Goal: Communication & Community: Answer question/provide support

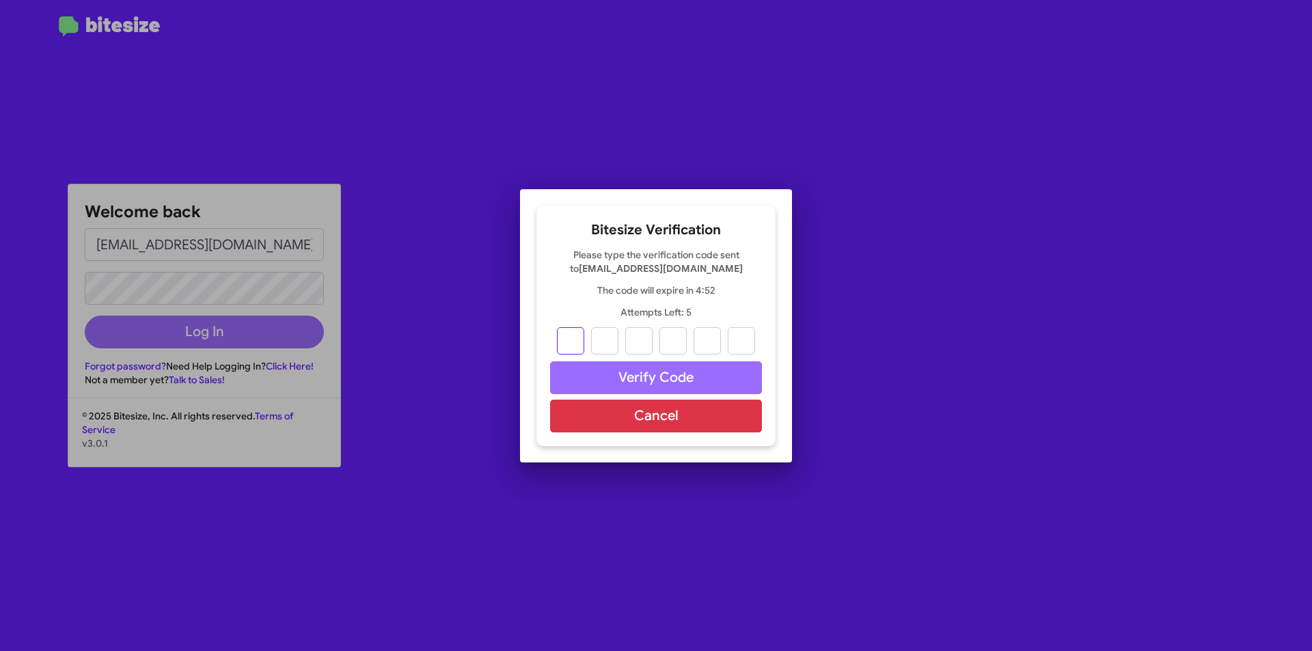
type input "0"
type input "5"
type input "1"
type input "7"
type input "9"
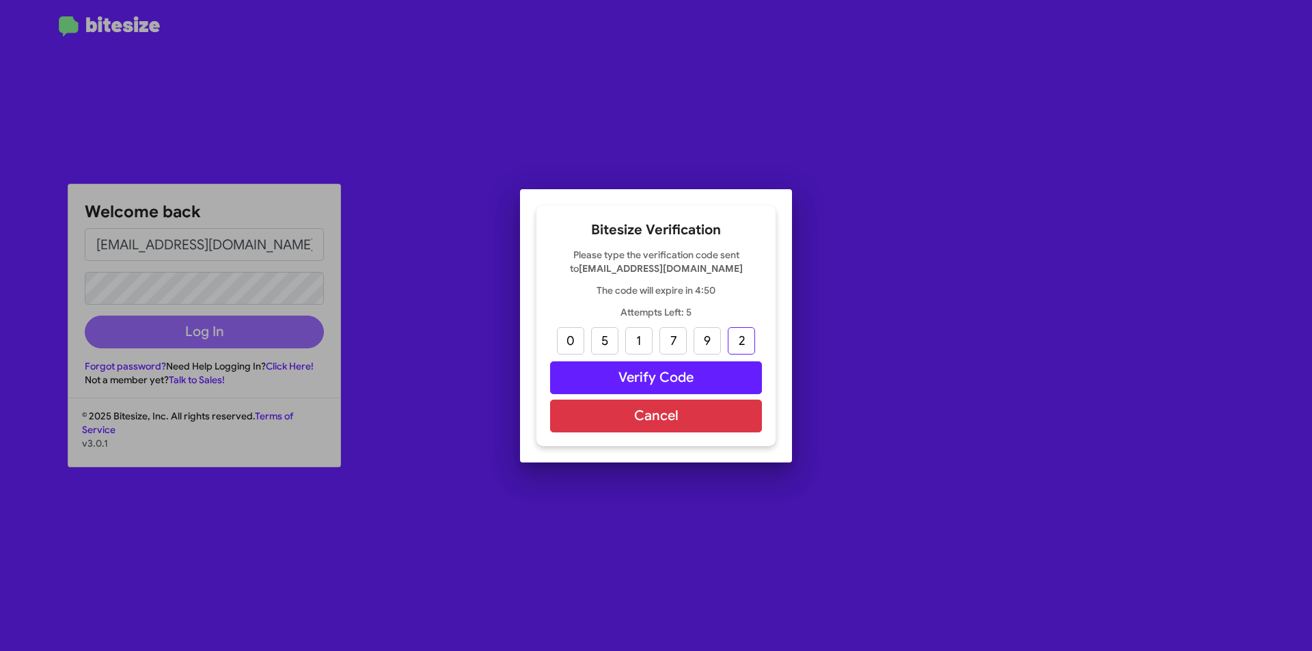
type input "2"
click at [662, 381] on button "Verify Code" at bounding box center [656, 377] width 212 height 33
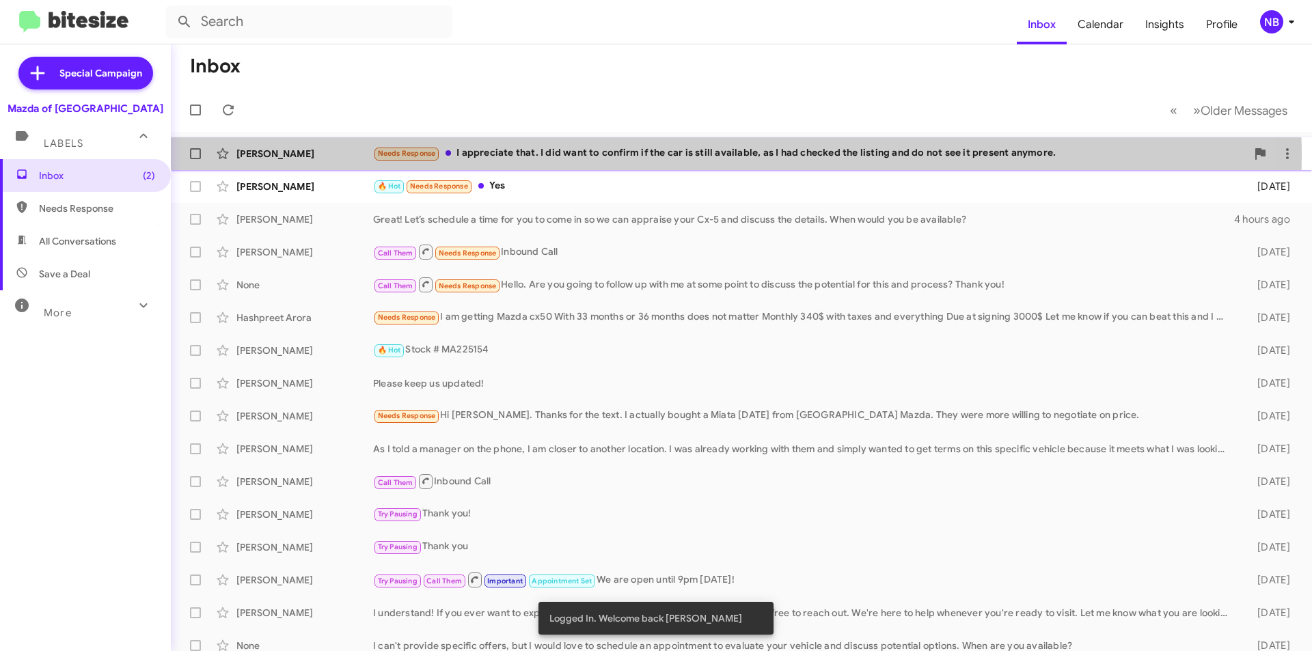
click at [594, 156] on div "Needs Response I appreciate that. I did want to confirm if the car is still ava…" at bounding box center [809, 154] width 873 height 16
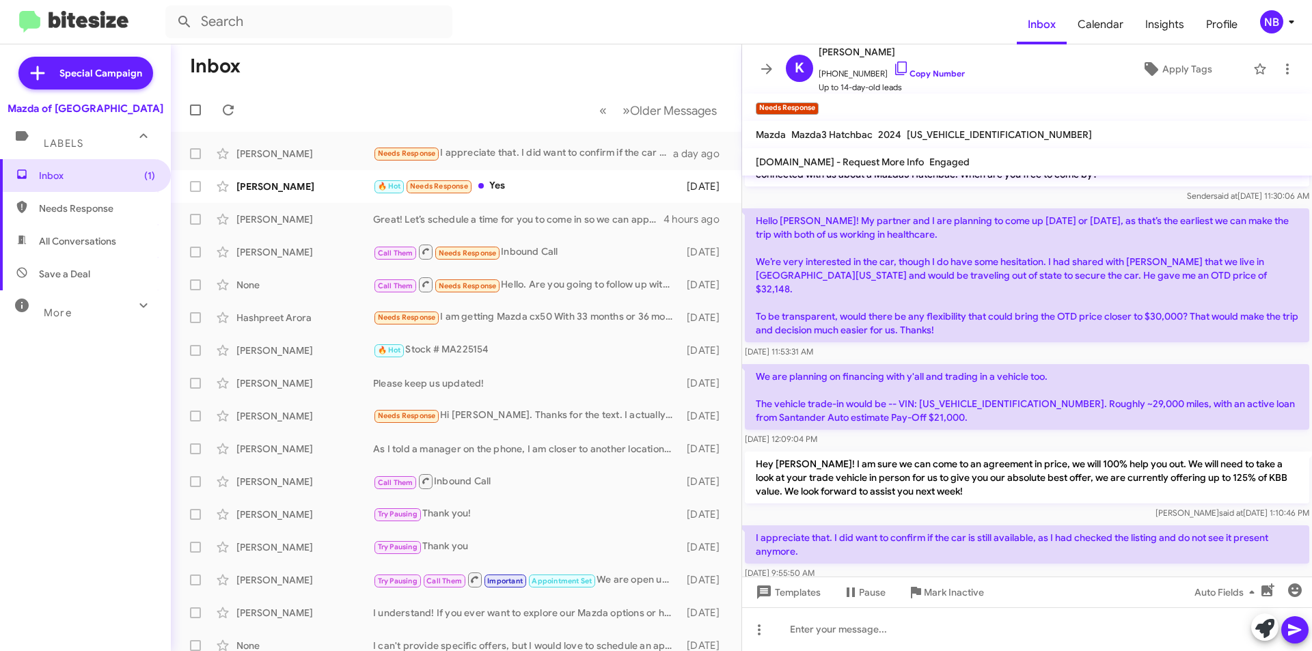
scroll to position [40, 0]
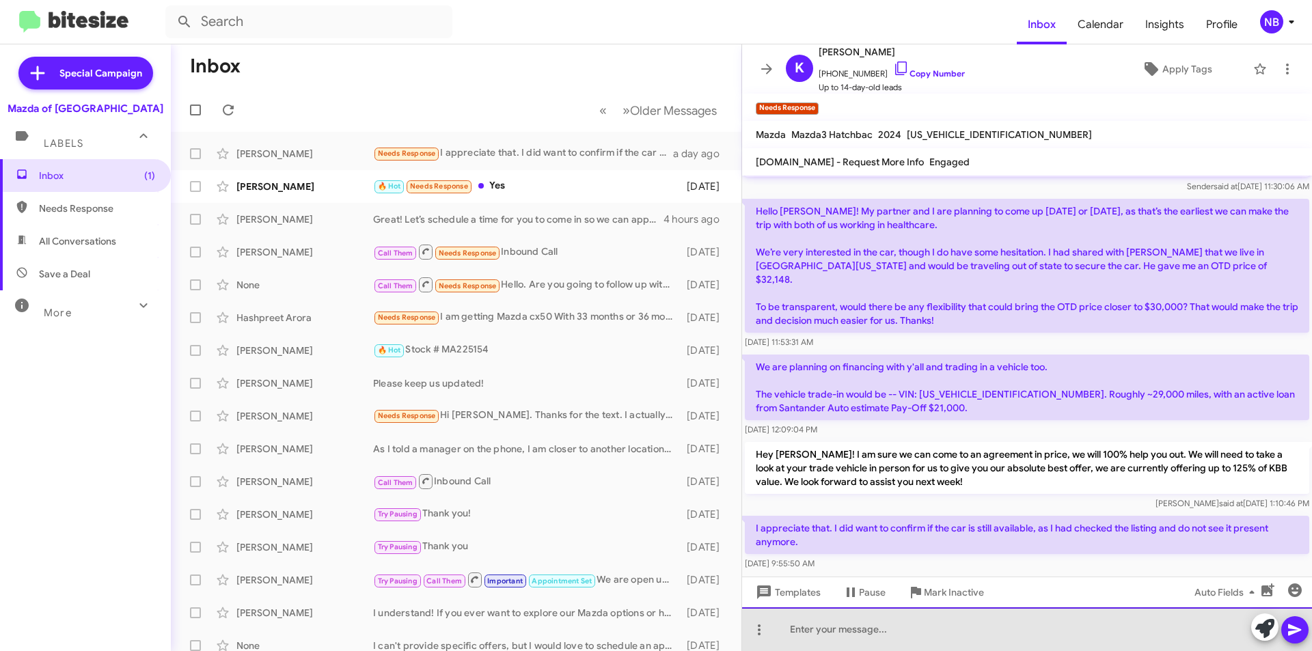
click at [880, 633] on div at bounding box center [1027, 629] width 570 height 44
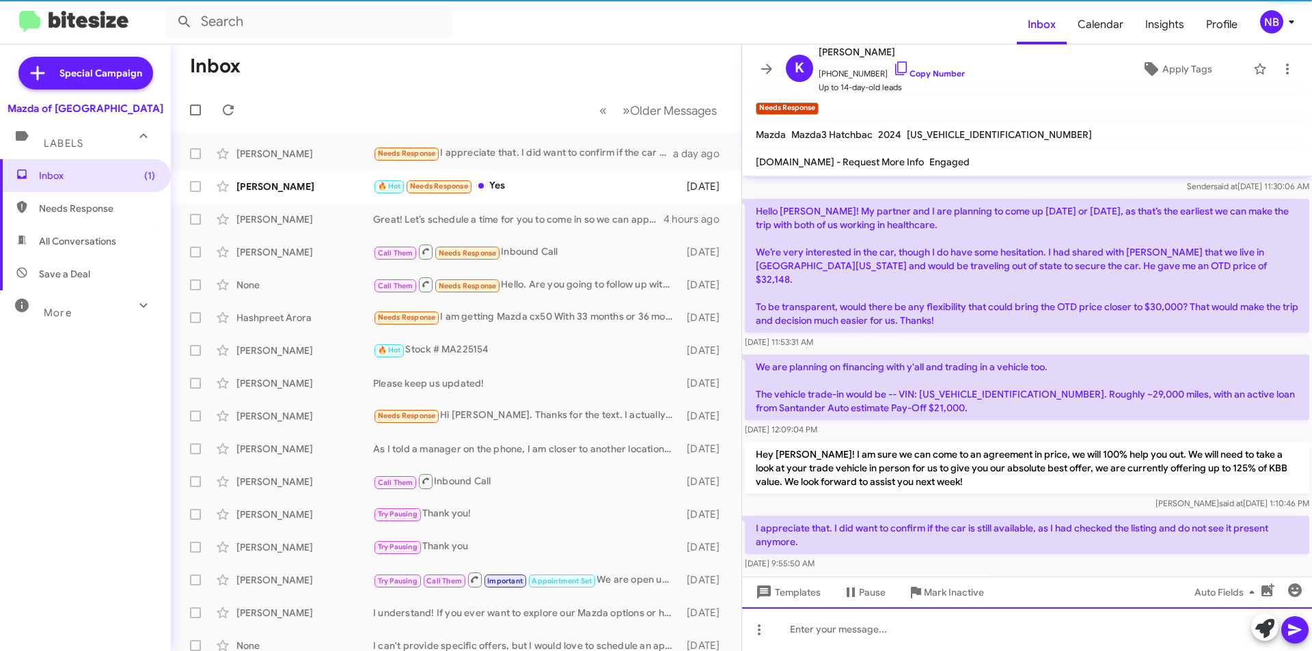
scroll to position [90, 0]
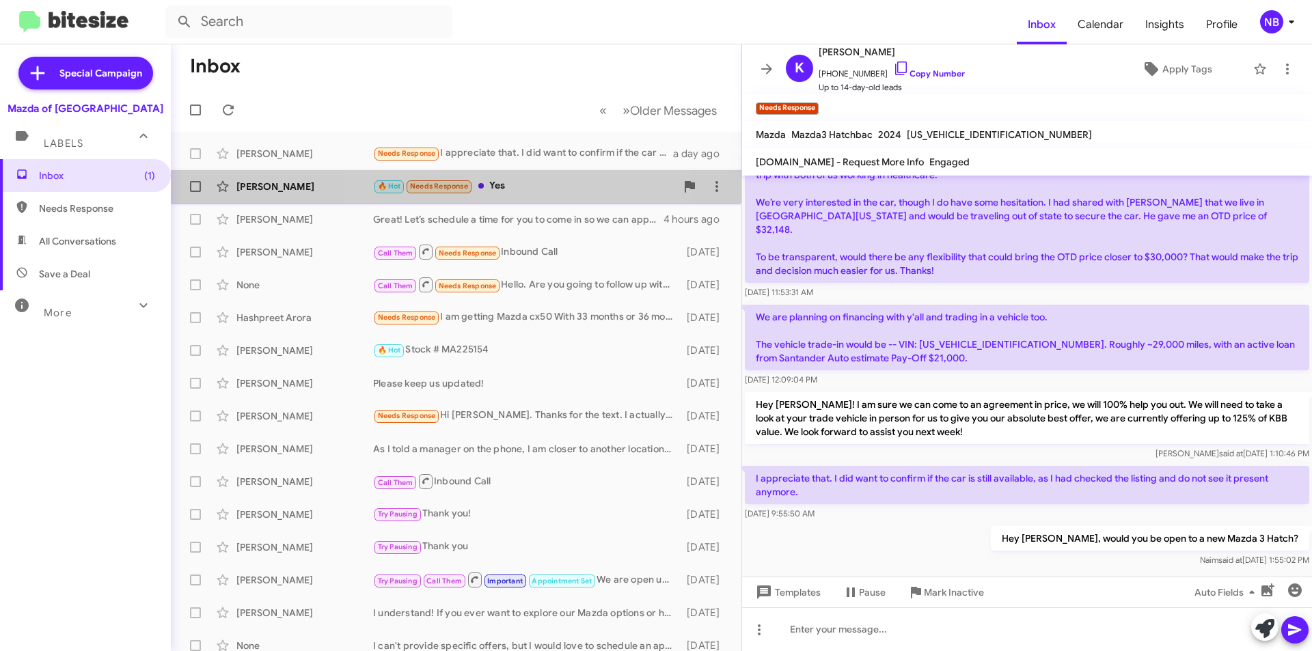
click at [532, 192] on div "🔥 Hot Needs Response Yes" at bounding box center [524, 186] width 303 height 16
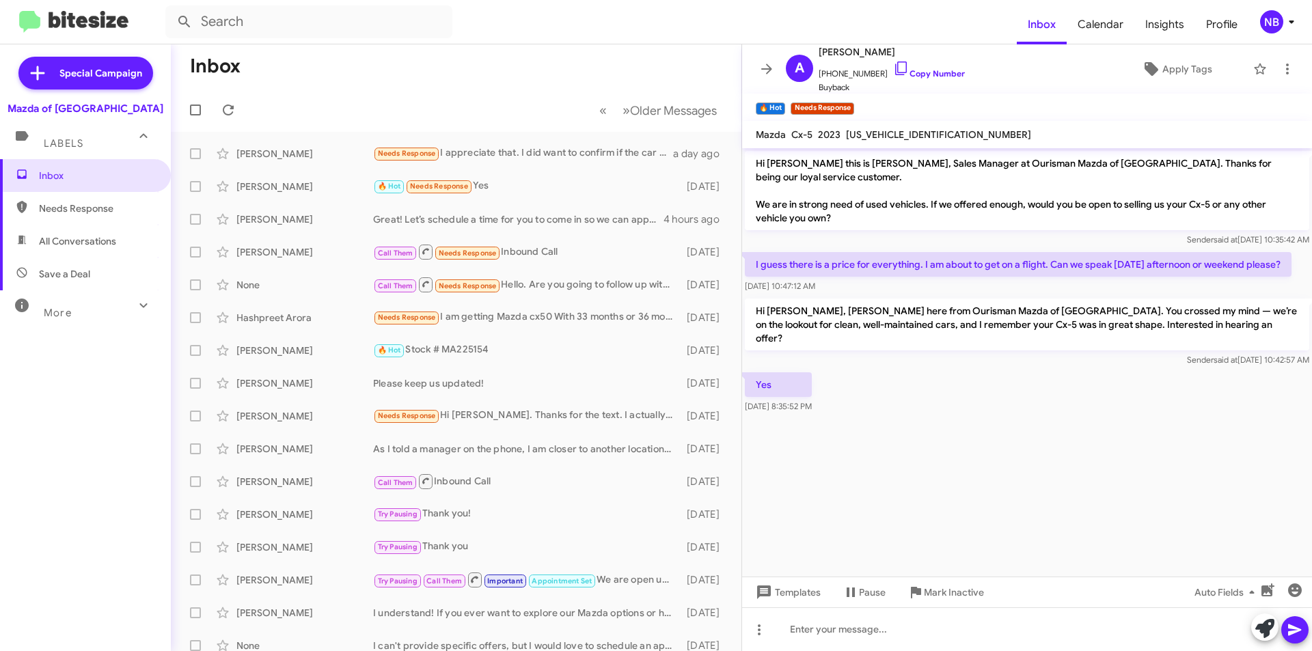
drag, startPoint x: 802, startPoint y: 312, endPoint x: 1220, endPoint y: 335, distance: 418.8
click at [1220, 335] on p "Hi [PERSON_NAME], [PERSON_NAME] here from Ourisman Mazda of [GEOGRAPHIC_DATA]. …" at bounding box center [1027, 325] width 564 height 52
click at [899, 326] on p "Hi [PERSON_NAME], [PERSON_NAME] here from Ourisman Mazda of [GEOGRAPHIC_DATA]. …" at bounding box center [1027, 325] width 564 height 52
click at [1094, 329] on p "Hi [PERSON_NAME], [PERSON_NAME] here from Ourisman Mazda of [GEOGRAPHIC_DATA]. …" at bounding box center [1027, 325] width 564 height 52
click at [901, 71] on link "Copy Number" at bounding box center [929, 73] width 72 height 10
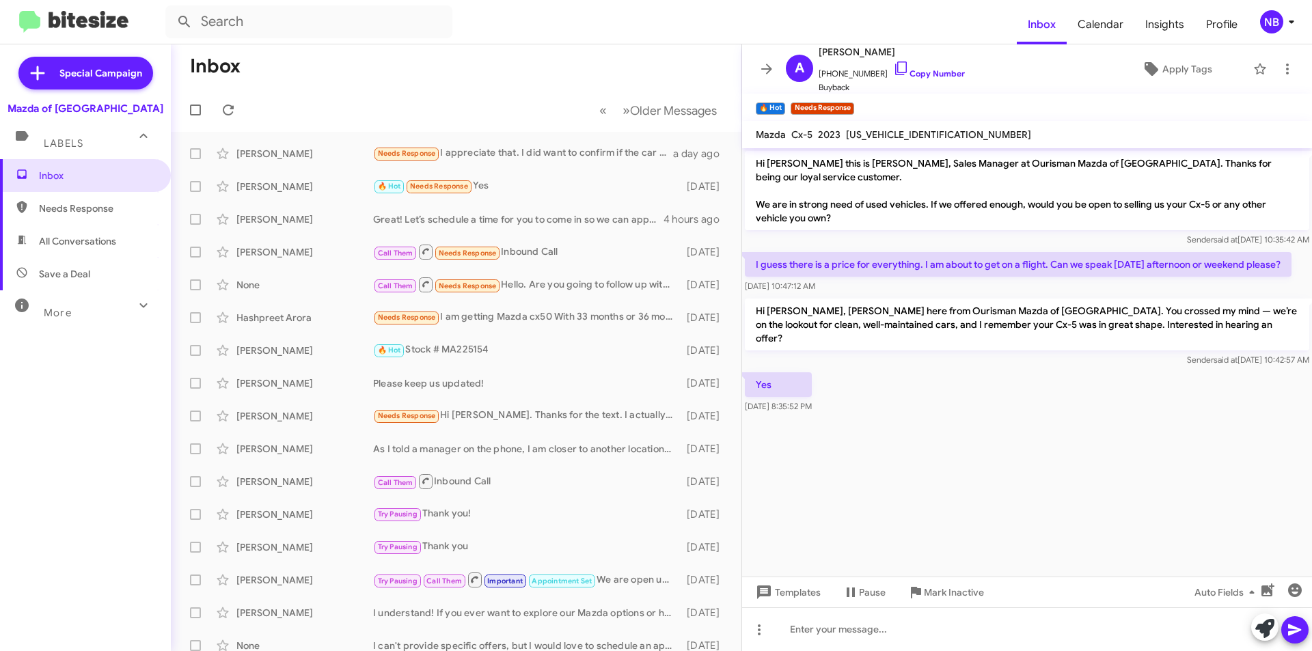
click at [55, 152] on mat-expansion-panel-header "Labels" at bounding box center [85, 137] width 171 height 44
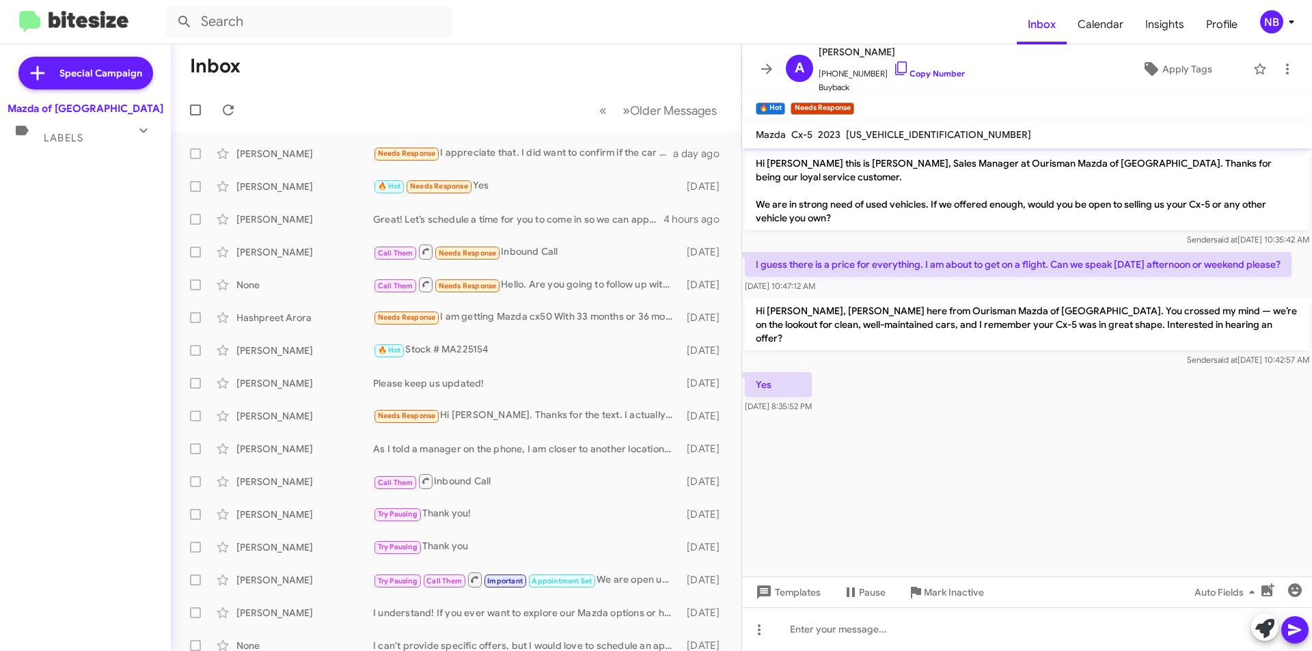
click at [51, 141] on span "Labels" at bounding box center [64, 138] width 40 height 12
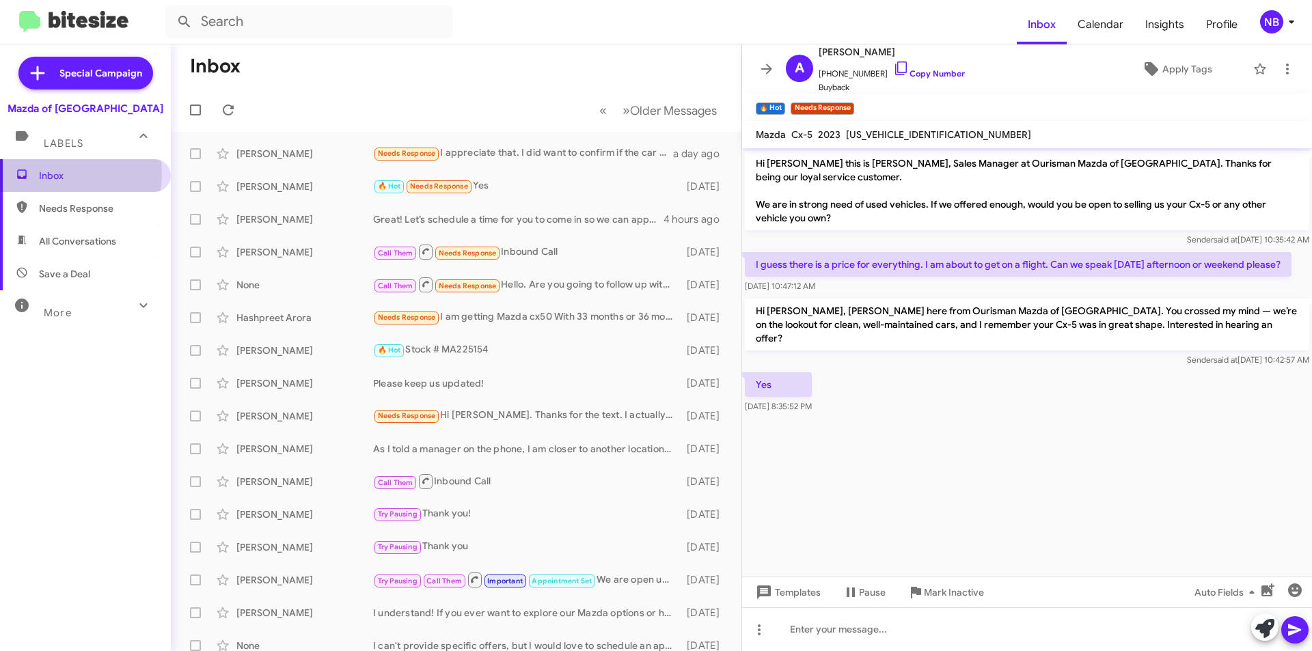
click at [54, 174] on span "Inbox" at bounding box center [97, 176] width 116 height 14
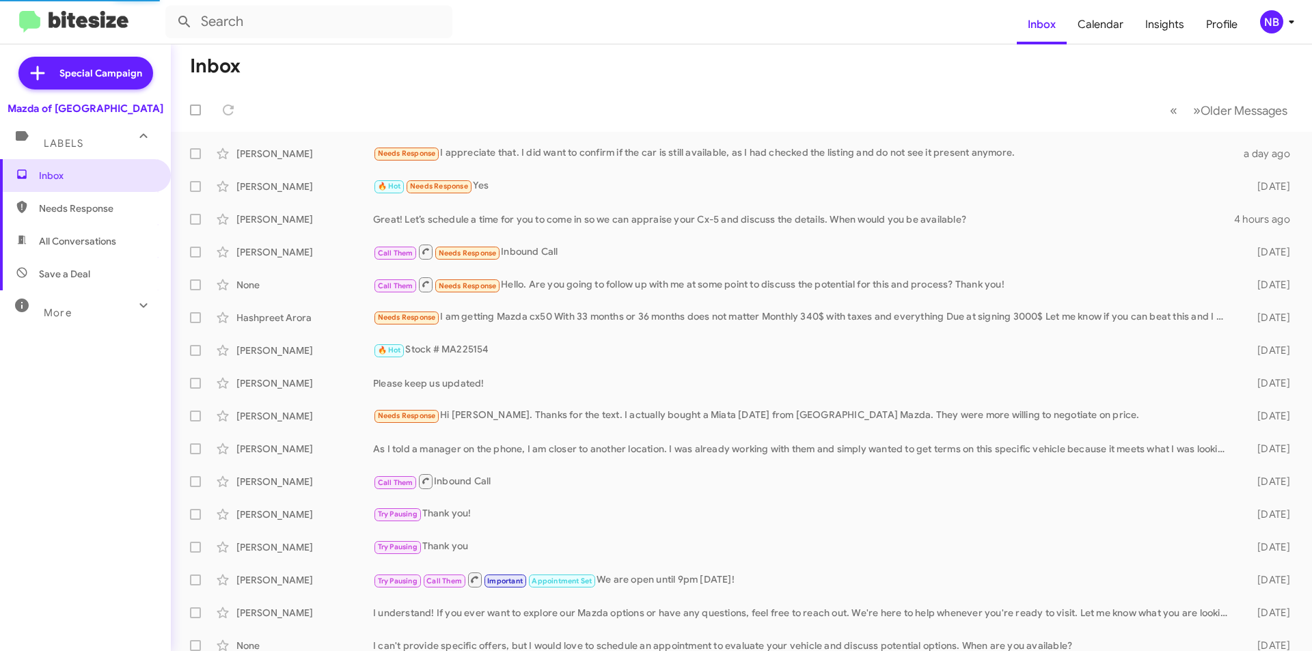
click at [68, 210] on span "Needs Response" at bounding box center [97, 209] width 116 height 14
type input "in:needs-response"
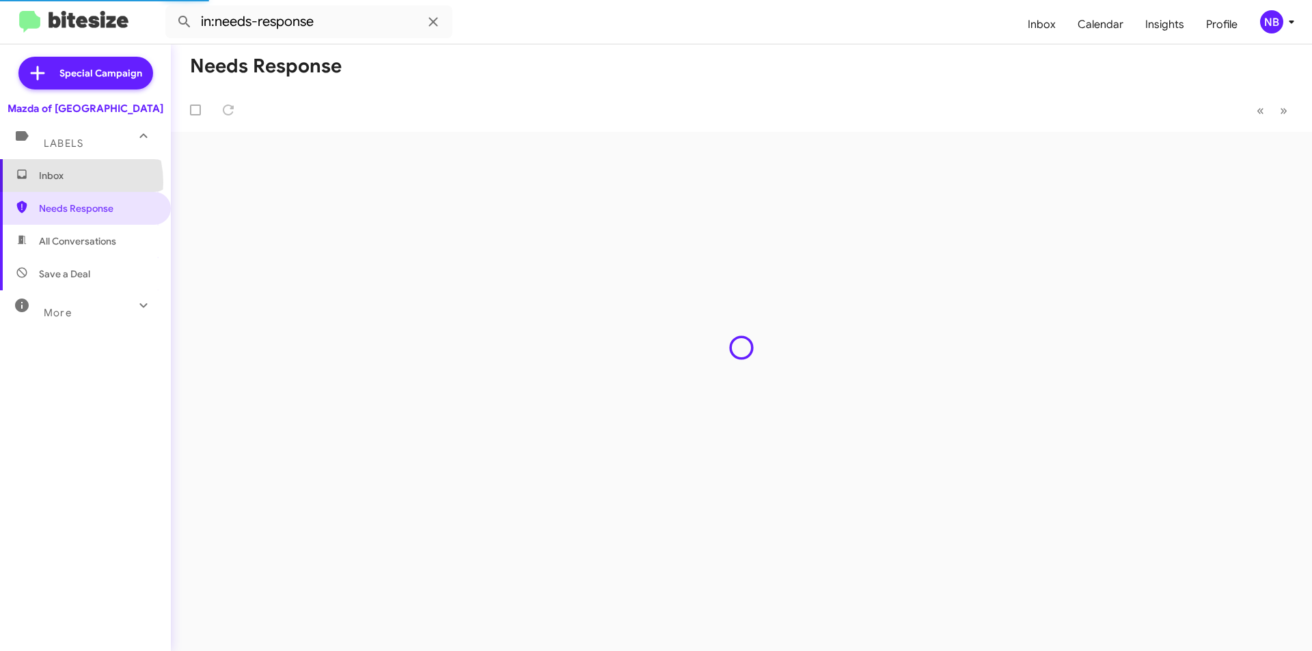
click at [61, 182] on span "Inbox" at bounding box center [85, 175] width 171 height 33
